Goal: Navigation & Orientation: Find specific page/section

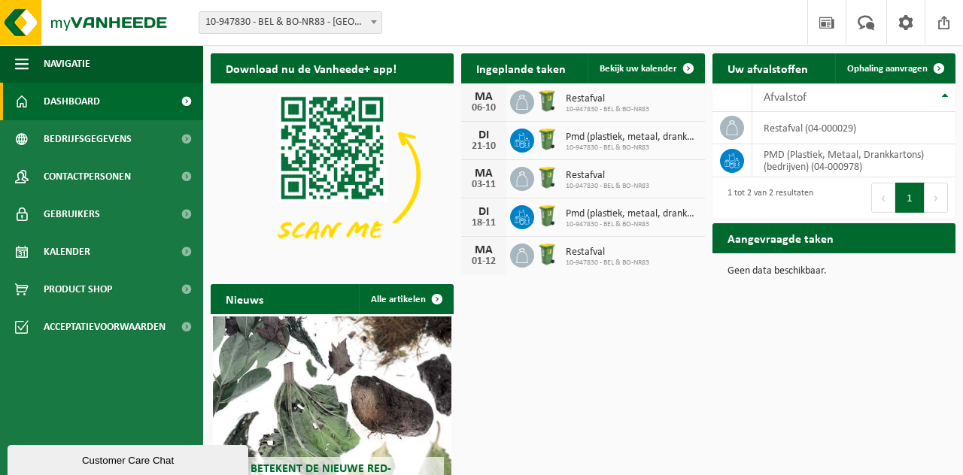
click at [679, 70] on span at bounding box center [688, 68] width 30 height 30
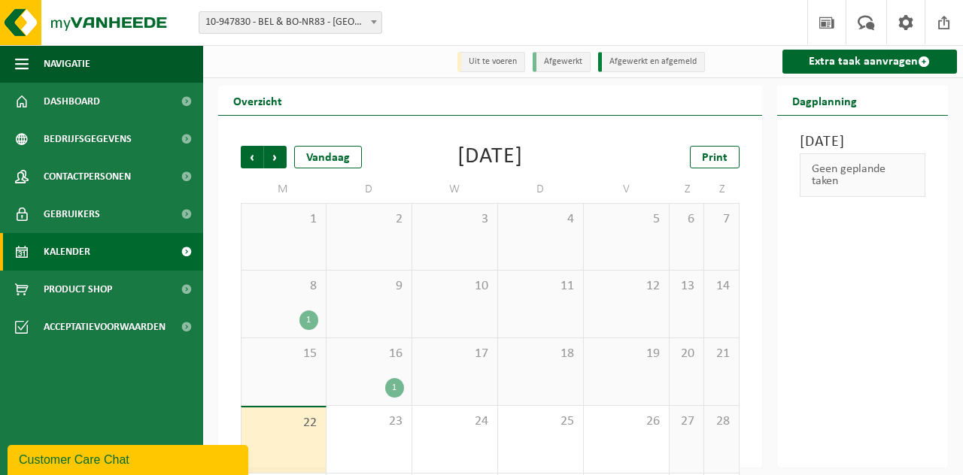
click at [281, 162] on span "Volgende" at bounding box center [275, 157] width 23 height 23
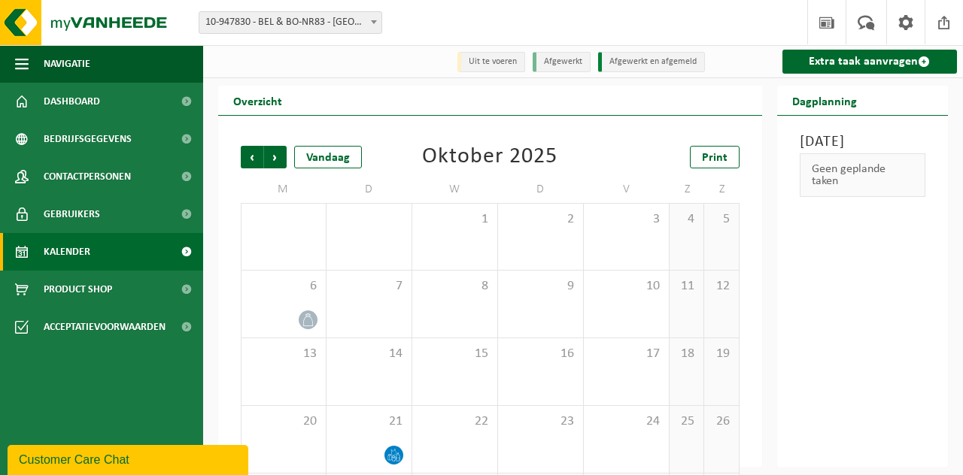
scroll to position [9, 0]
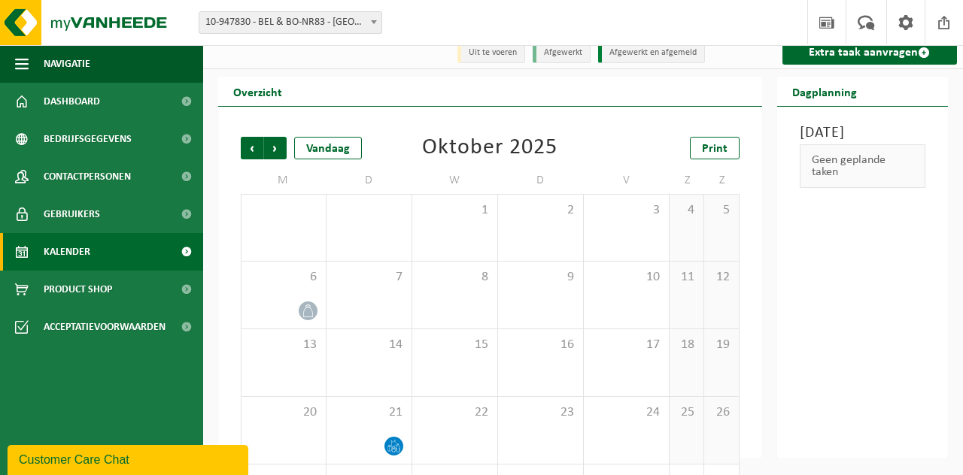
click at [284, 156] on span "Volgende" at bounding box center [275, 148] width 23 height 23
click at [281, 153] on span "Volgende" at bounding box center [275, 148] width 23 height 23
click at [281, 155] on span "Volgende" at bounding box center [275, 148] width 23 height 23
click at [281, 156] on span "Volgende" at bounding box center [275, 148] width 23 height 23
click at [252, 152] on span "Vorige" at bounding box center [252, 148] width 23 height 23
